Goal: Task Accomplishment & Management: Manage account settings

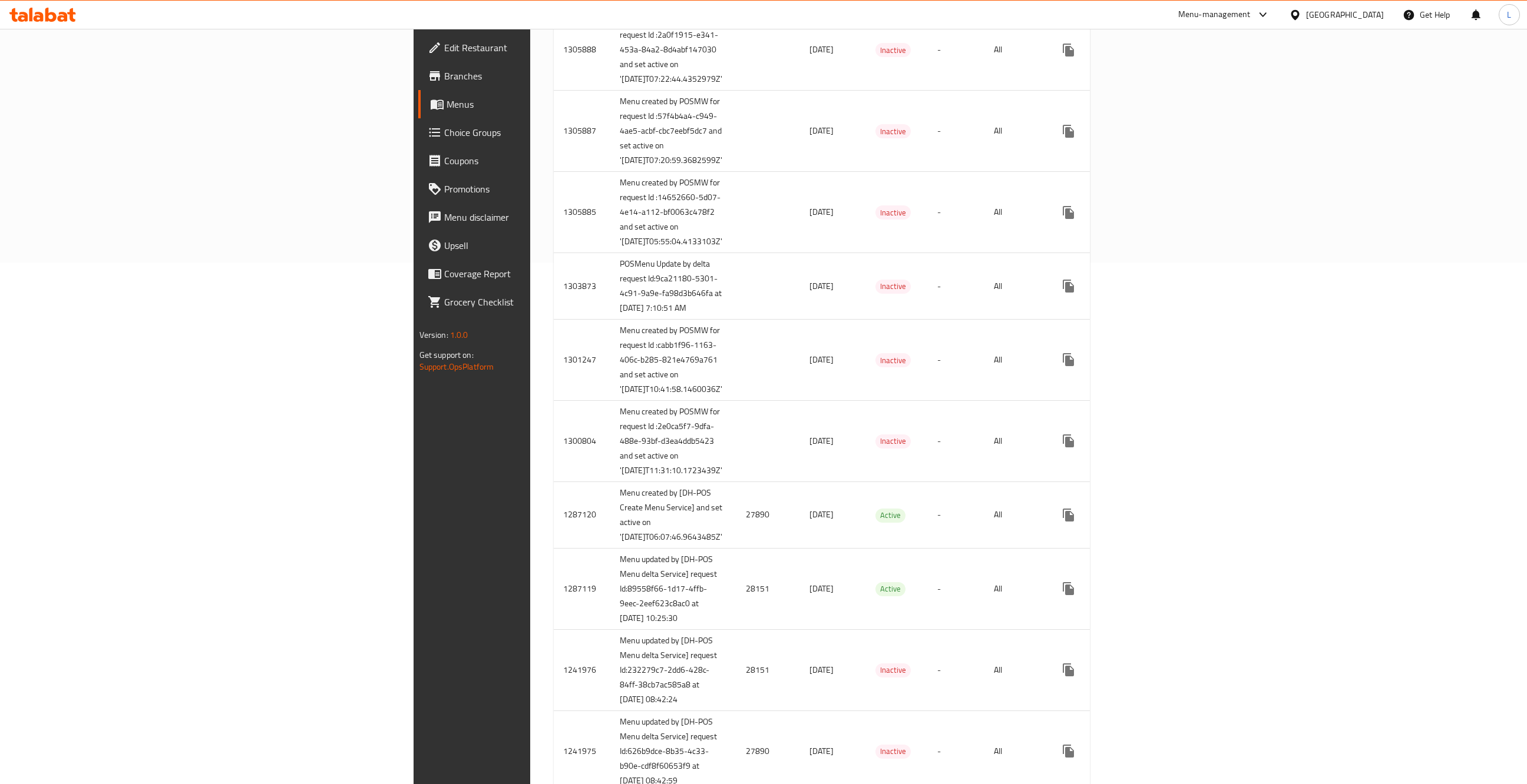
scroll to position [886, 0]
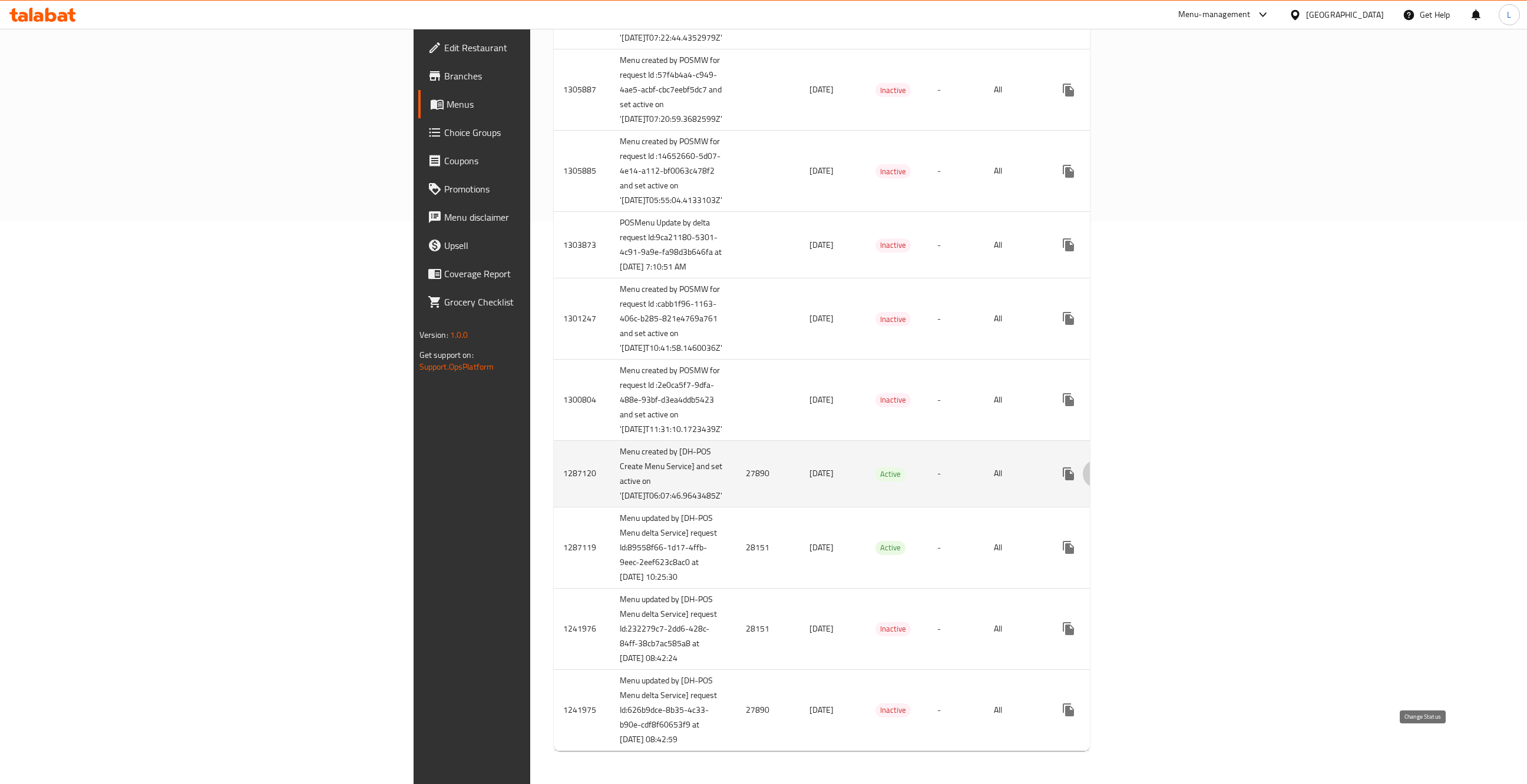
click at [1103, 470] on icon "enhanced table" at bounding box center [1096, 474] width 13 height 9
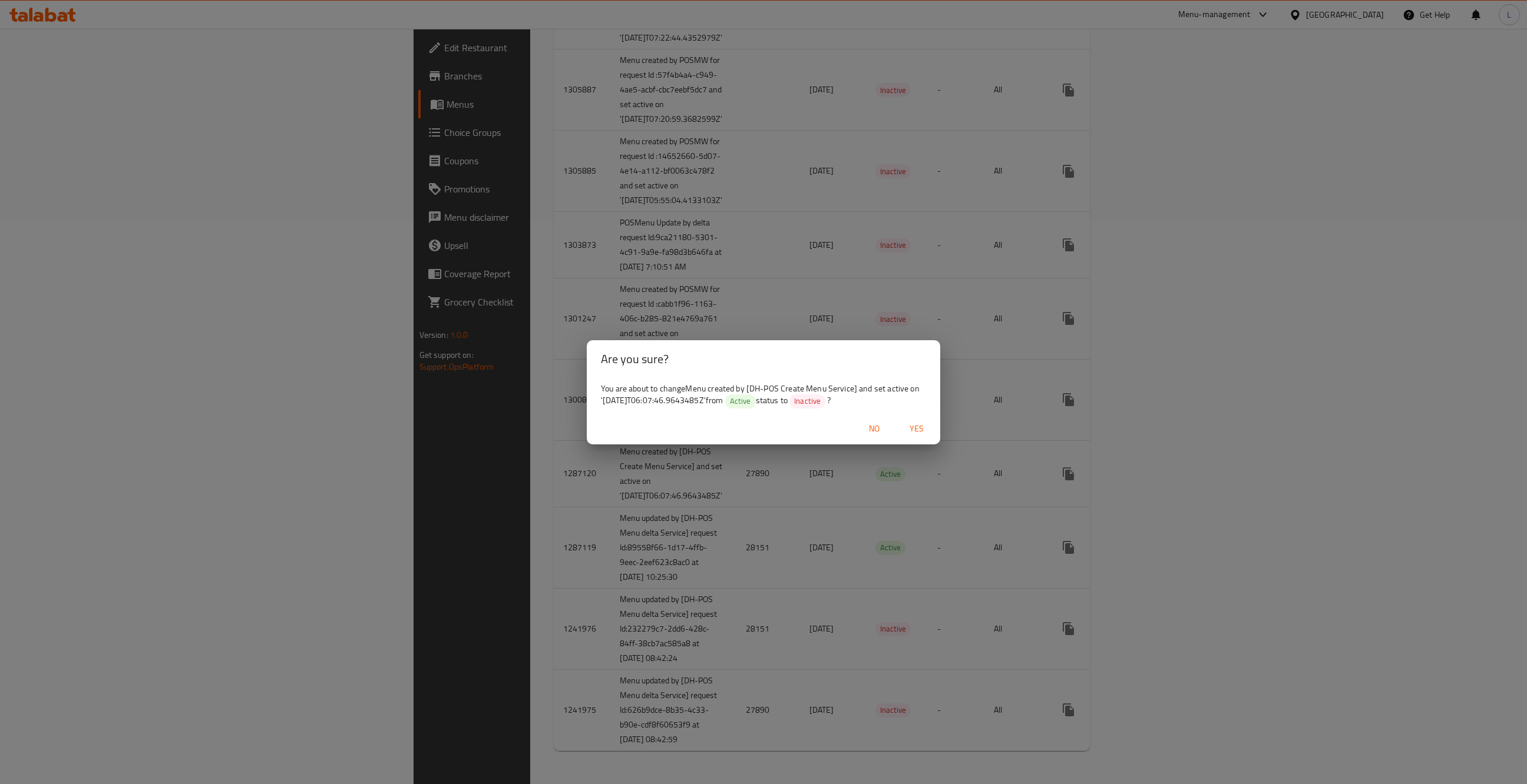
click at [917, 427] on span "Yes" at bounding box center [916, 429] width 28 height 15
click at [874, 427] on span "No" at bounding box center [873, 429] width 28 height 15
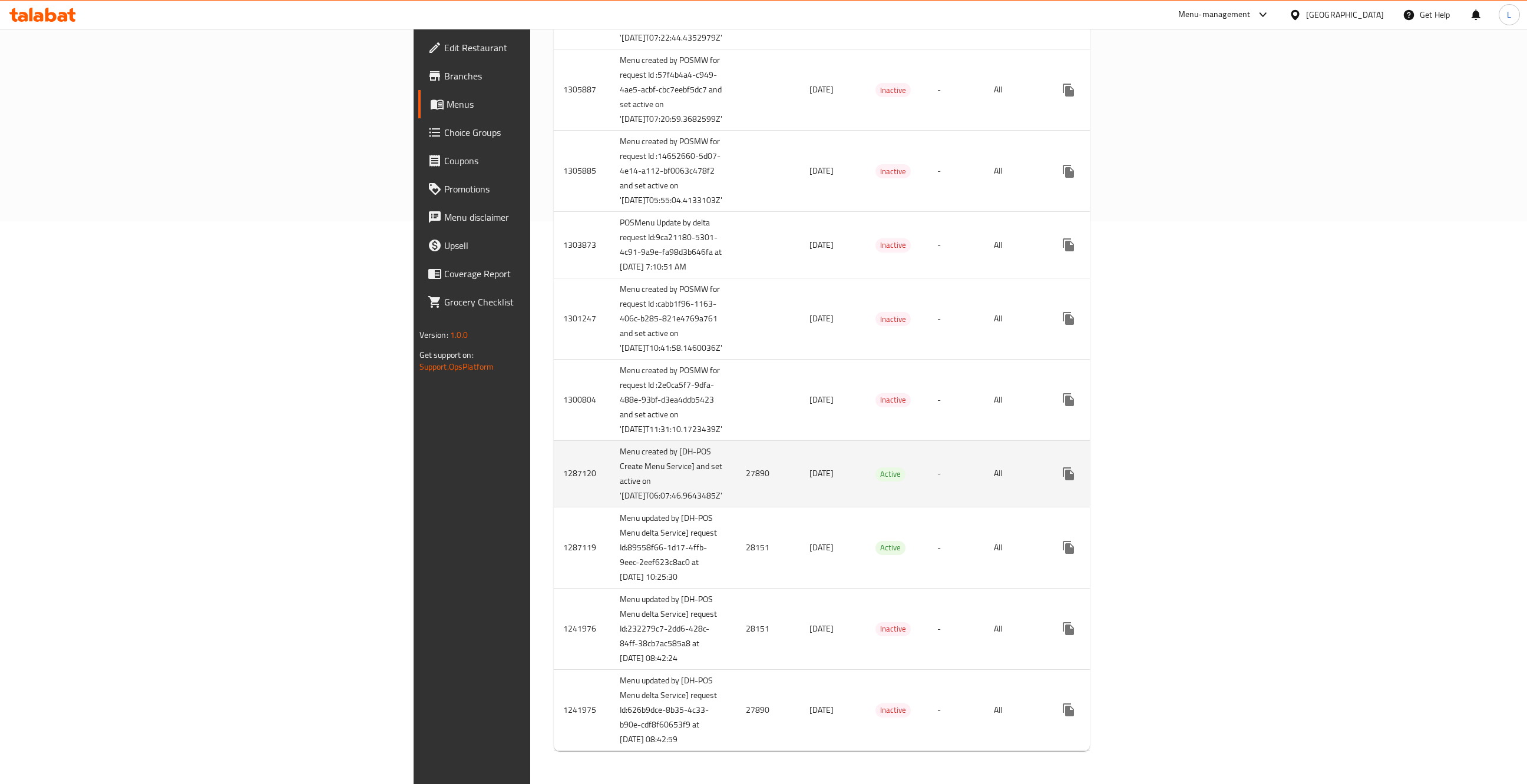
click at [736, 440] on td "27890" at bounding box center [768, 473] width 63 height 66
copy td "27890"
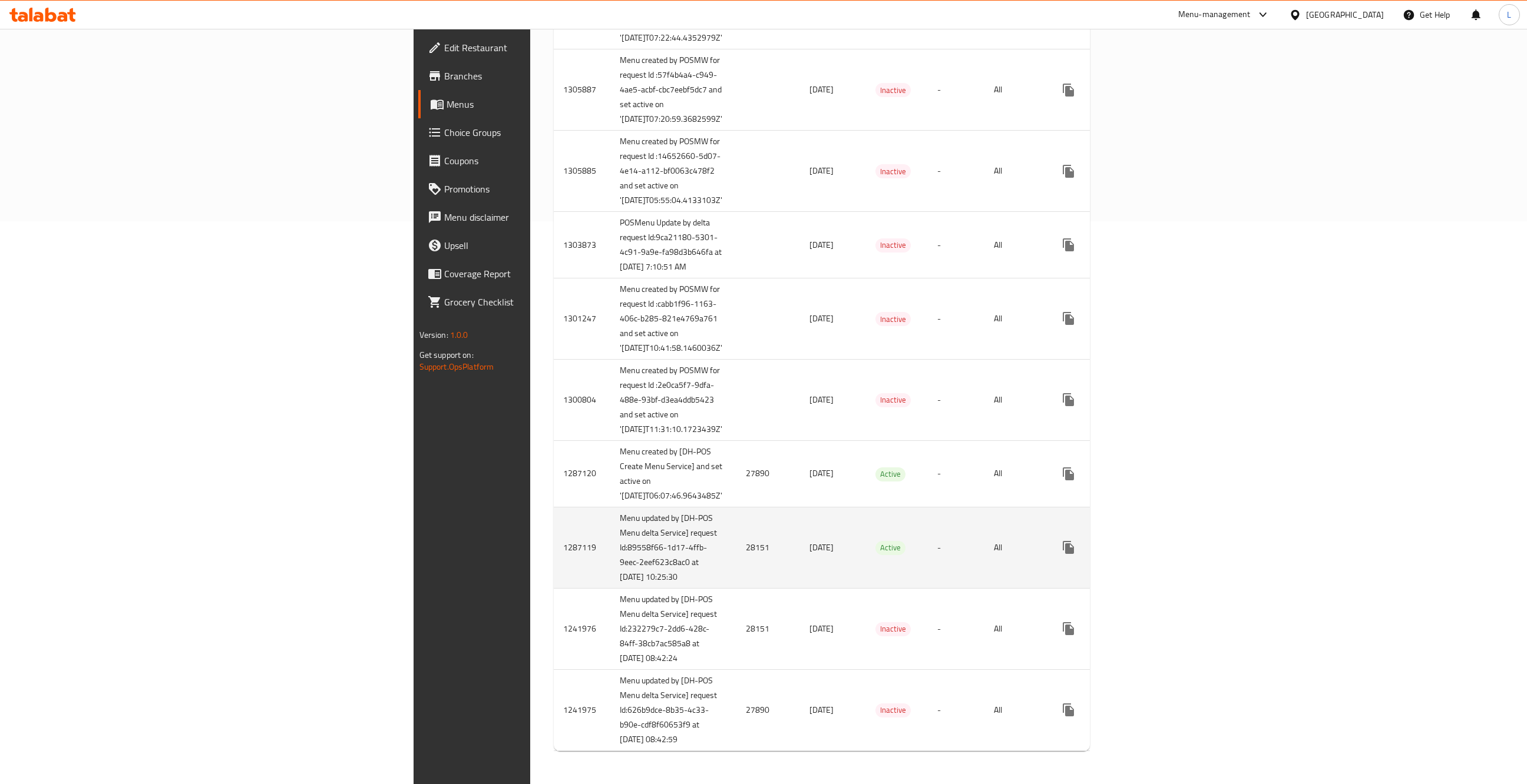
click at [736, 512] on td "28151" at bounding box center [768, 548] width 63 height 81
click at [736, 510] on td "28151" at bounding box center [768, 548] width 63 height 81
copy td "28151"
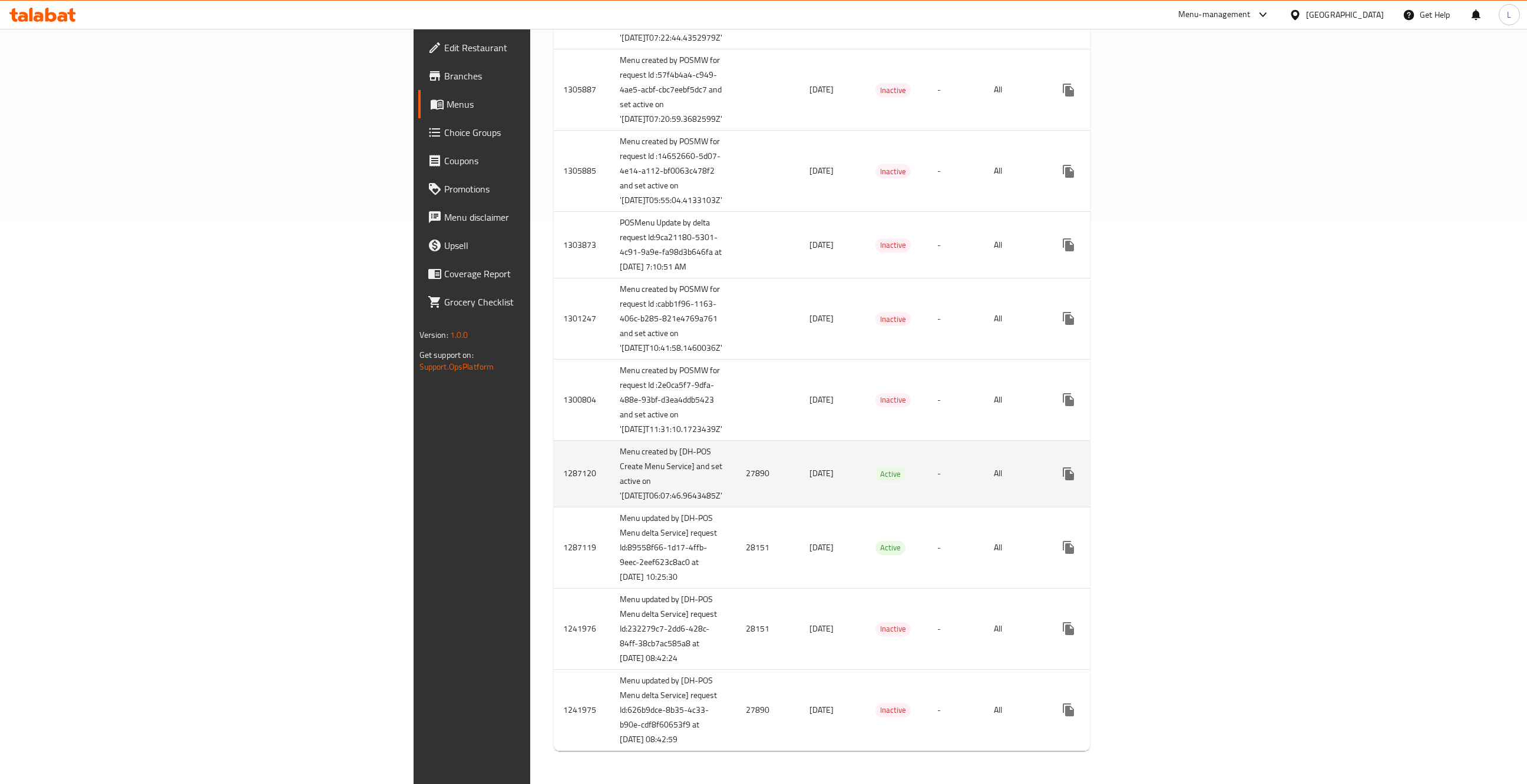
click at [736, 440] on td "27890" at bounding box center [768, 473] width 63 height 66
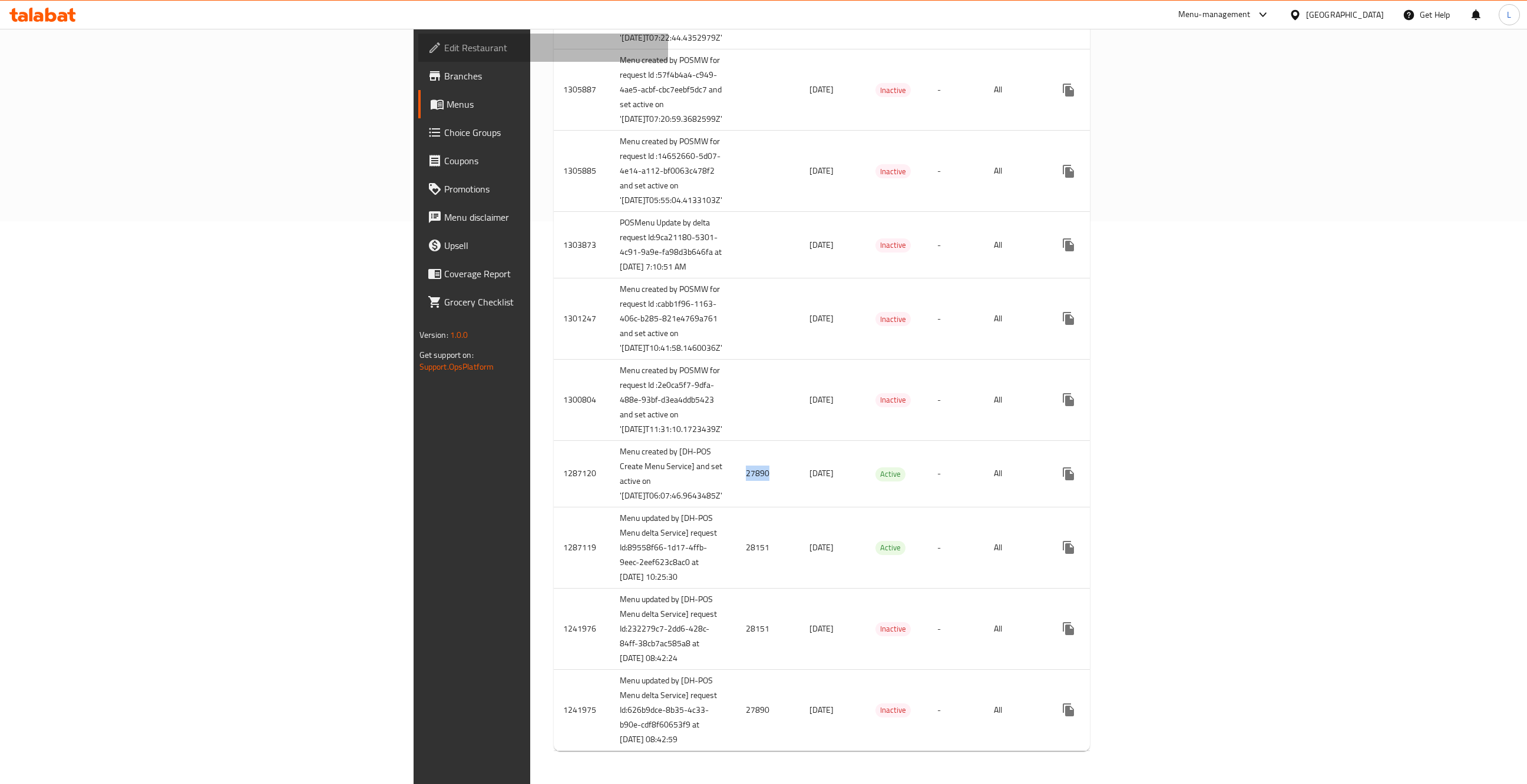
click at [444, 50] on span "Edit Restaurant" at bounding box center [551, 47] width 215 height 14
